Goal: Information Seeking & Learning: Check status

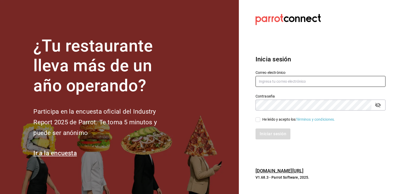
type input "[EMAIL_ADDRESS][PERSON_NAME][DOMAIN_NAME]"
click at [257, 119] on input "He leído y acepto los Términos y condiciones." at bounding box center [258, 120] width 5 height 5
checkbox input "true"
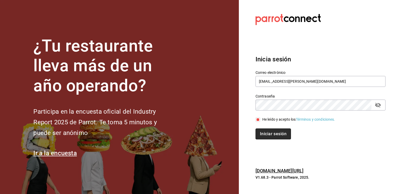
click at [266, 136] on button "Iniciar sesión" at bounding box center [273, 134] width 35 height 11
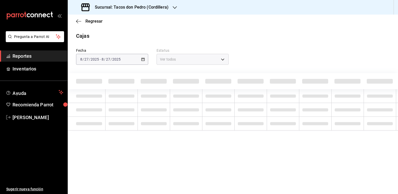
click at [174, 8] on icon "button" at bounding box center [175, 7] width 4 height 4
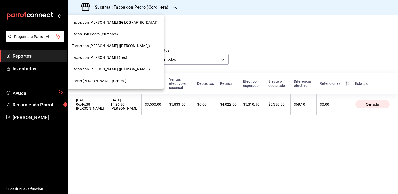
click at [108, 71] on span "Tacos don [PERSON_NAME] ([PERSON_NAME])" at bounding box center [111, 69] width 78 height 5
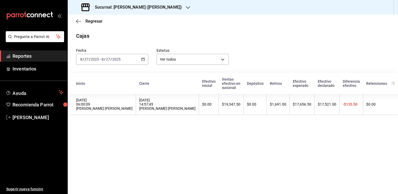
click at [74, 20] on div "Regresar" at bounding box center [233, 21] width 330 height 13
click at [79, 20] on icon "button" at bounding box center [78, 21] width 5 height 5
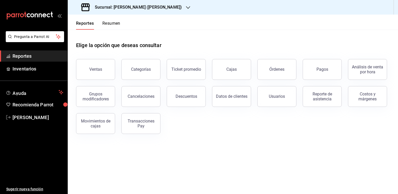
click at [113, 24] on button "Resumen" at bounding box center [111, 25] width 18 height 9
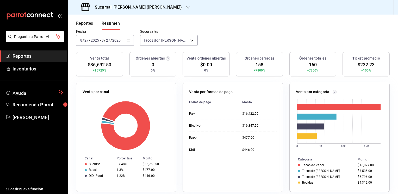
scroll to position [53, 0]
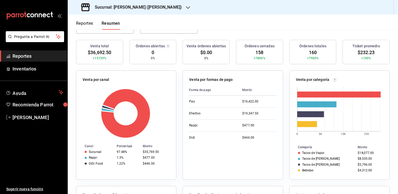
click at [83, 21] on button "Reportes" at bounding box center [84, 25] width 17 height 9
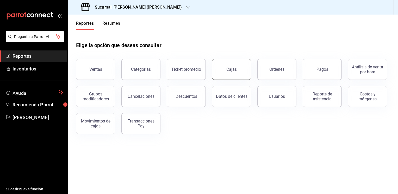
click at [227, 69] on div "Cajas" at bounding box center [231, 69] width 10 height 5
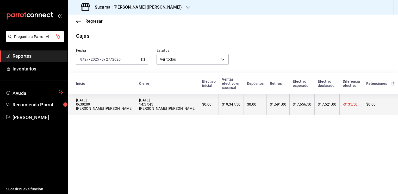
click at [267, 100] on th "$1,691.00" at bounding box center [278, 104] width 23 height 21
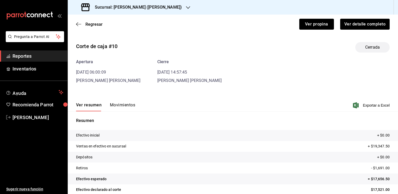
click at [125, 105] on button "Movimientos" at bounding box center [122, 107] width 25 height 9
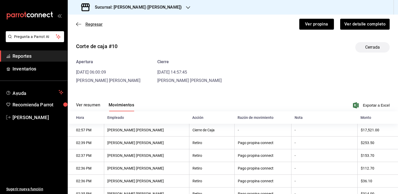
click at [91, 23] on span "Regresar" at bounding box center [93, 24] width 17 height 5
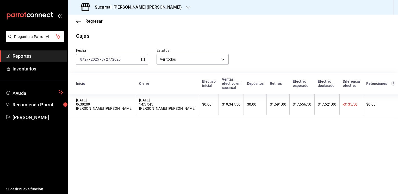
click at [186, 7] on icon "button" at bounding box center [188, 7] width 4 height 4
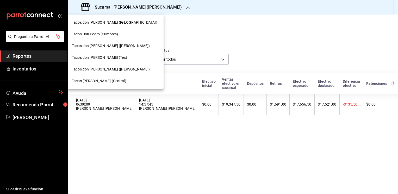
click at [98, 82] on span "Tacos [PERSON_NAME] (Central)" at bounding box center [99, 80] width 54 height 5
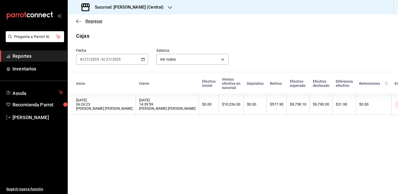
click at [96, 22] on span "Regresar" at bounding box center [93, 21] width 17 height 5
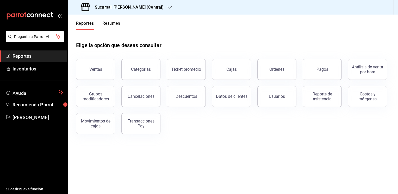
click at [115, 25] on button "Resumen" at bounding box center [111, 25] width 18 height 9
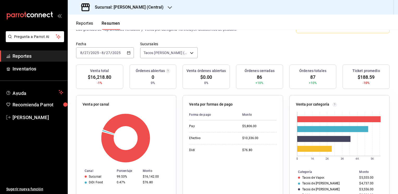
scroll to position [31, 0]
click at [82, 22] on button "Reportes" at bounding box center [84, 25] width 17 height 9
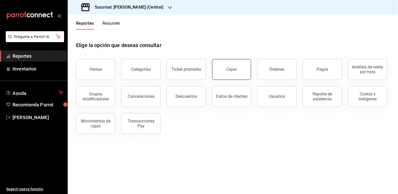
click at [240, 69] on button "Cajas" at bounding box center [231, 69] width 39 height 21
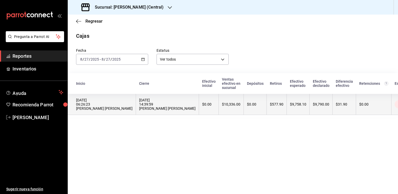
click at [223, 99] on th "$10,336.00" at bounding box center [231, 104] width 25 height 21
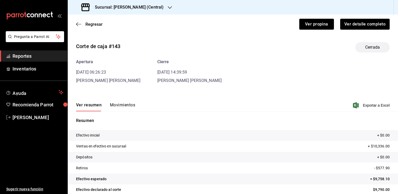
click at [127, 105] on button "Movimientos" at bounding box center [122, 107] width 25 height 9
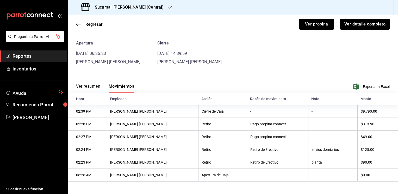
scroll to position [20, 0]
click at [169, 8] on icon "button" at bounding box center [170, 7] width 4 height 4
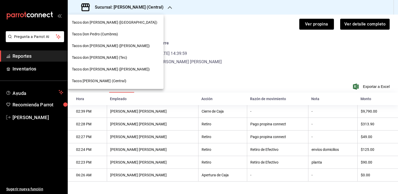
click at [97, 57] on span "Tacos don [PERSON_NAME] (Tec)" at bounding box center [99, 57] width 55 height 5
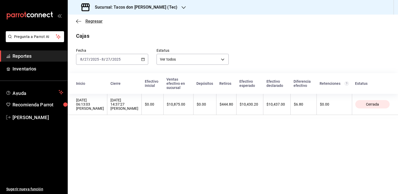
click at [93, 22] on span "Regresar" at bounding box center [93, 21] width 17 height 5
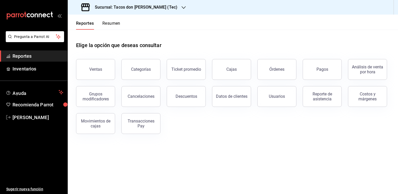
click at [113, 22] on button "Resumen" at bounding box center [111, 25] width 18 height 9
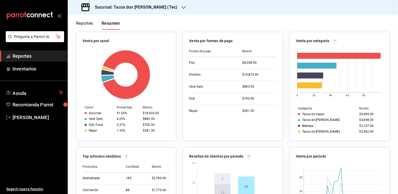
scroll to position [97, 0]
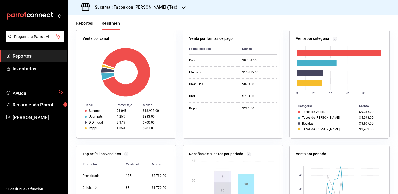
click at [76, 21] on button "Reportes" at bounding box center [84, 25] width 17 height 9
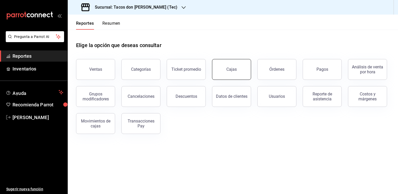
click at [231, 67] on div "Cajas" at bounding box center [231, 69] width 10 height 5
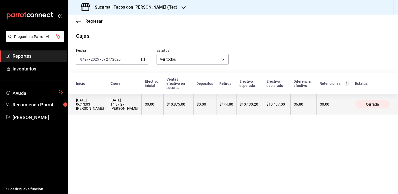
click at [236, 99] on th "$444.80" at bounding box center [226, 104] width 20 height 21
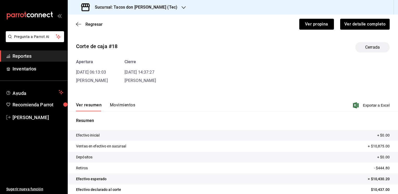
click at [124, 103] on button "Movimientos" at bounding box center [122, 107] width 25 height 9
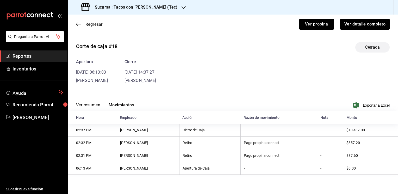
click at [93, 23] on span "Regresar" at bounding box center [93, 24] width 17 height 5
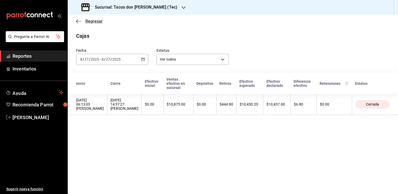
click at [81, 22] on icon "button" at bounding box center [78, 21] width 5 height 5
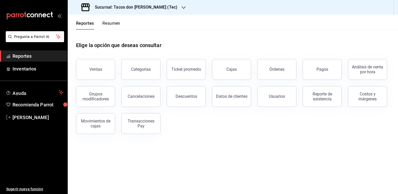
click at [182, 9] on icon "button" at bounding box center [184, 7] width 4 height 4
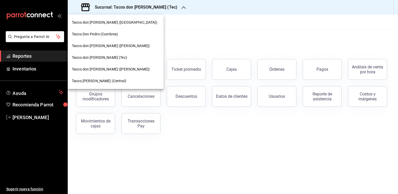
click at [94, 80] on span "Tacos [PERSON_NAME] (Central)" at bounding box center [99, 80] width 54 height 5
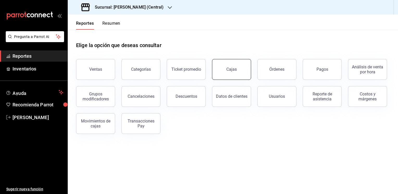
click at [227, 67] on button "Cajas" at bounding box center [231, 69] width 39 height 21
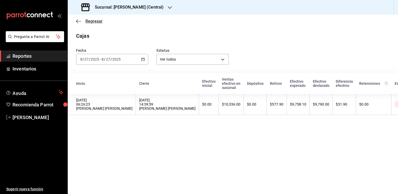
click at [93, 22] on span "Regresar" at bounding box center [93, 21] width 17 height 5
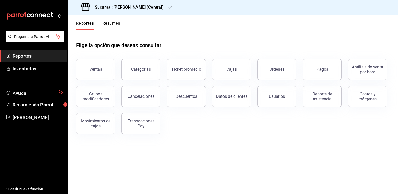
click at [170, 7] on icon "button" at bounding box center [170, 7] width 4 height 3
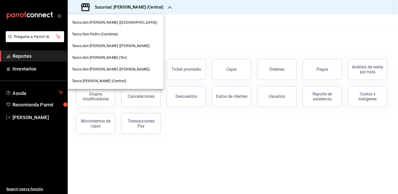
click at [102, 69] on span "Tacos don [PERSON_NAME] ([PERSON_NAME])" at bounding box center [111, 69] width 78 height 5
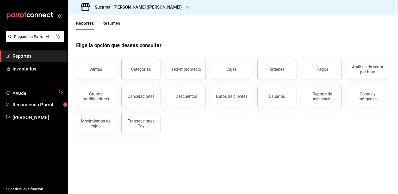
click at [114, 25] on button "Resumen" at bounding box center [111, 25] width 18 height 9
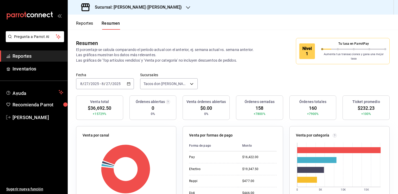
click at [80, 23] on button "Reportes" at bounding box center [84, 25] width 17 height 9
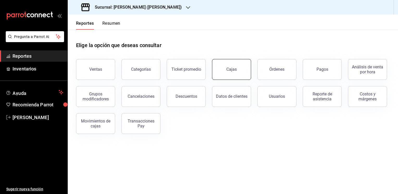
click at [243, 72] on button "Cajas" at bounding box center [231, 69] width 39 height 21
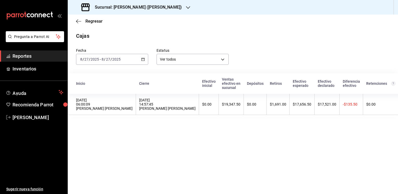
click at [186, 7] on icon "button" at bounding box center [188, 7] width 4 height 3
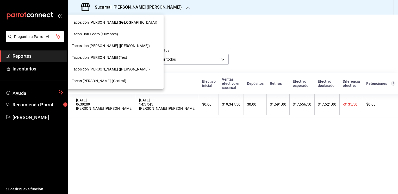
click at [118, 23] on span "Tacos don [PERSON_NAME] ([GEOGRAPHIC_DATA])" at bounding box center [114, 22] width 85 height 5
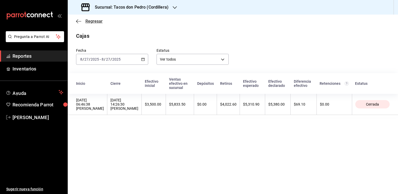
click at [93, 20] on span "Regresar" at bounding box center [93, 21] width 17 height 5
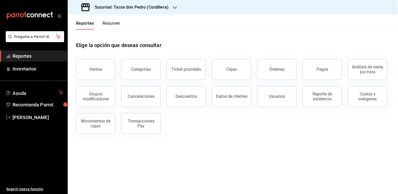
click at [113, 22] on button "Resumen" at bounding box center [111, 25] width 18 height 9
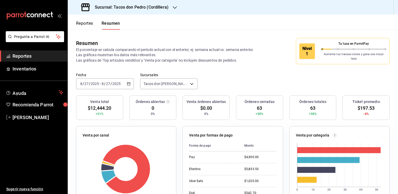
click at [79, 23] on button "Reportes" at bounding box center [84, 25] width 17 height 9
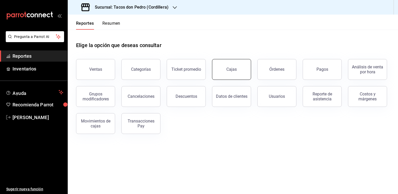
click at [236, 72] on button "Cajas" at bounding box center [231, 69] width 39 height 21
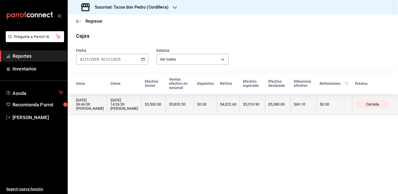
click at [199, 107] on th "$0.00" at bounding box center [205, 104] width 23 height 21
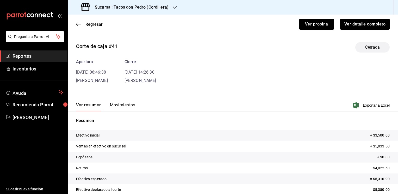
click at [118, 105] on button "Movimientos" at bounding box center [122, 107] width 25 height 9
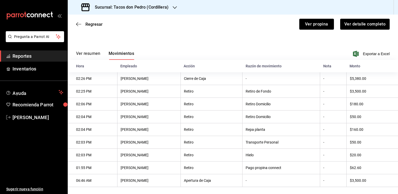
scroll to position [58, 0]
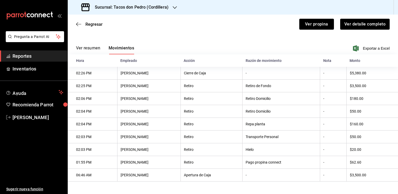
click at [244, 127] on th "Repa planta" at bounding box center [282, 124] width 78 height 13
click at [88, 46] on button "Ver resumen" at bounding box center [88, 50] width 24 height 9
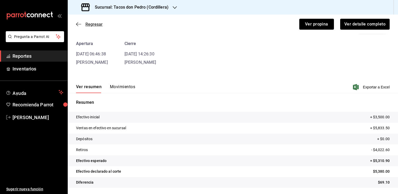
click at [90, 24] on span "Regresar" at bounding box center [93, 24] width 17 height 5
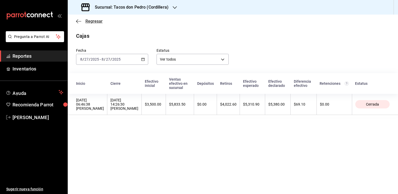
click at [94, 21] on span "Regresar" at bounding box center [93, 21] width 17 height 5
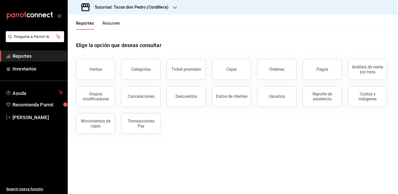
click at [173, 5] on icon "button" at bounding box center [175, 7] width 4 height 4
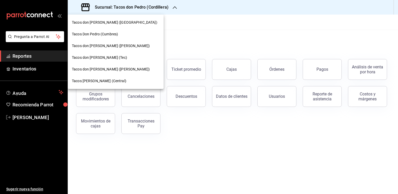
click at [112, 33] on span "Tacos Don Pedro (Cumbres)" at bounding box center [95, 34] width 46 height 5
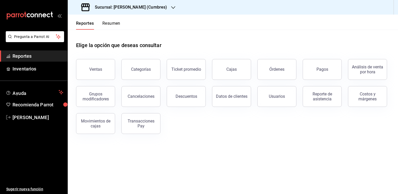
click at [112, 25] on button "Resumen" at bounding box center [111, 25] width 18 height 9
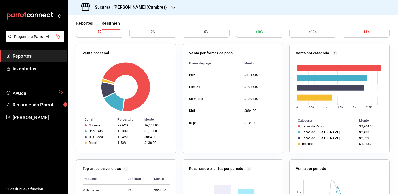
scroll to position [83, 0]
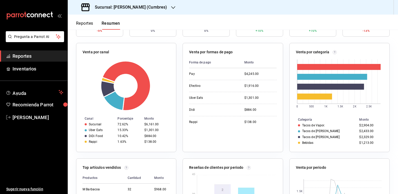
click at [84, 23] on button "Reportes" at bounding box center [84, 25] width 17 height 9
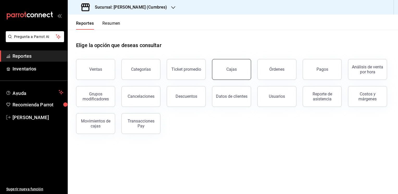
click at [239, 70] on button "Cajas" at bounding box center [231, 69] width 39 height 21
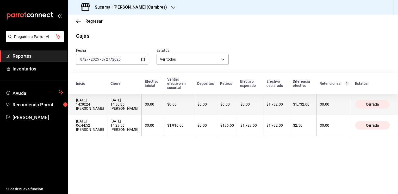
click at [226, 108] on th "$0.00" at bounding box center [227, 104] width 20 height 21
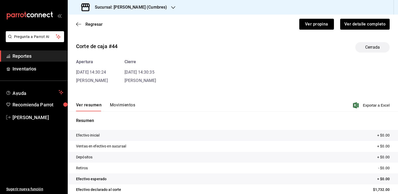
click at [128, 104] on button "Movimientos" at bounding box center [122, 107] width 25 height 9
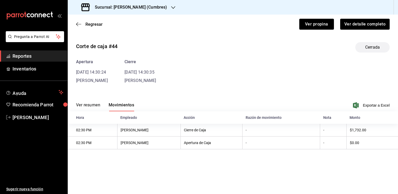
click at [93, 104] on button "Ver resumen" at bounding box center [88, 107] width 24 height 9
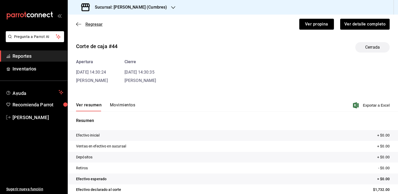
click at [87, 24] on span "Regresar" at bounding box center [93, 24] width 17 height 5
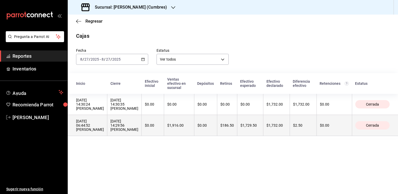
click at [263, 125] on th "$1,729.50" at bounding box center [250, 125] width 26 height 21
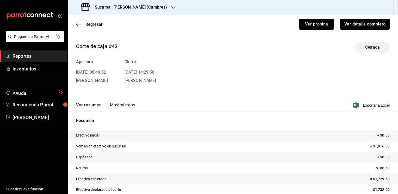
click at [121, 106] on button "Movimientos" at bounding box center [122, 107] width 25 height 9
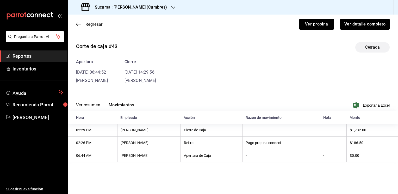
click at [96, 26] on span "Regresar" at bounding box center [93, 24] width 17 height 5
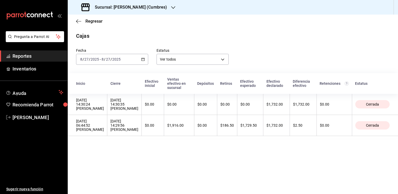
click at [173, 7] on icon "button" at bounding box center [173, 7] width 4 height 4
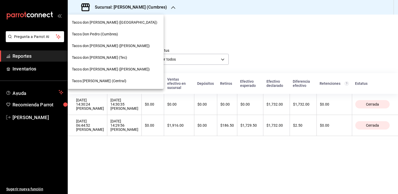
click at [108, 45] on span "Tacos don [PERSON_NAME] ([PERSON_NAME])" at bounding box center [111, 45] width 78 height 5
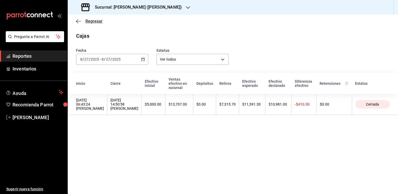
click at [92, 22] on span "Regresar" at bounding box center [93, 21] width 17 height 5
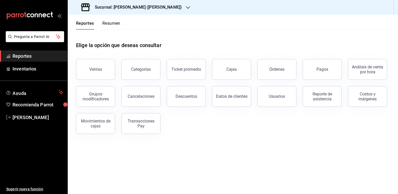
click at [110, 24] on button "Resumen" at bounding box center [111, 25] width 18 height 9
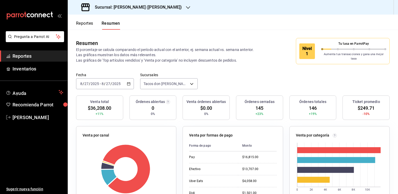
click at [81, 24] on button "Reportes" at bounding box center [84, 25] width 17 height 9
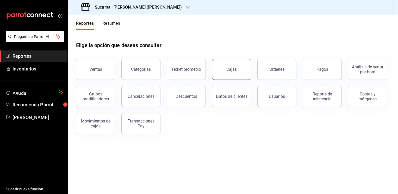
click at [233, 68] on div "Cajas" at bounding box center [231, 69] width 10 height 5
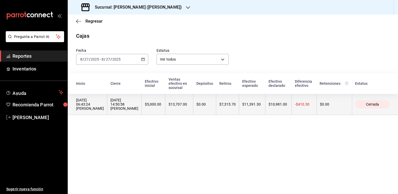
click at [223, 102] on th "$7,315.70" at bounding box center [227, 104] width 23 height 21
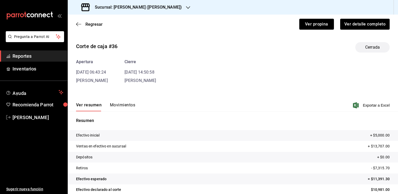
click at [121, 106] on button "Movimientos" at bounding box center [122, 107] width 25 height 9
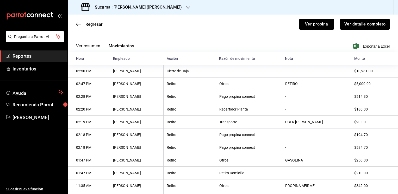
scroll to position [84, 0]
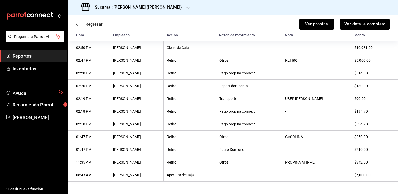
click at [91, 23] on span "Regresar" at bounding box center [93, 24] width 17 height 5
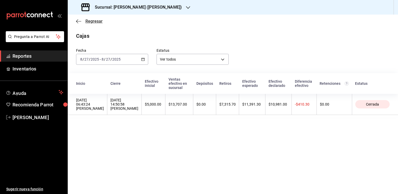
click at [76, 19] on icon "button" at bounding box center [78, 21] width 5 height 5
